Goal: Check status: Check status

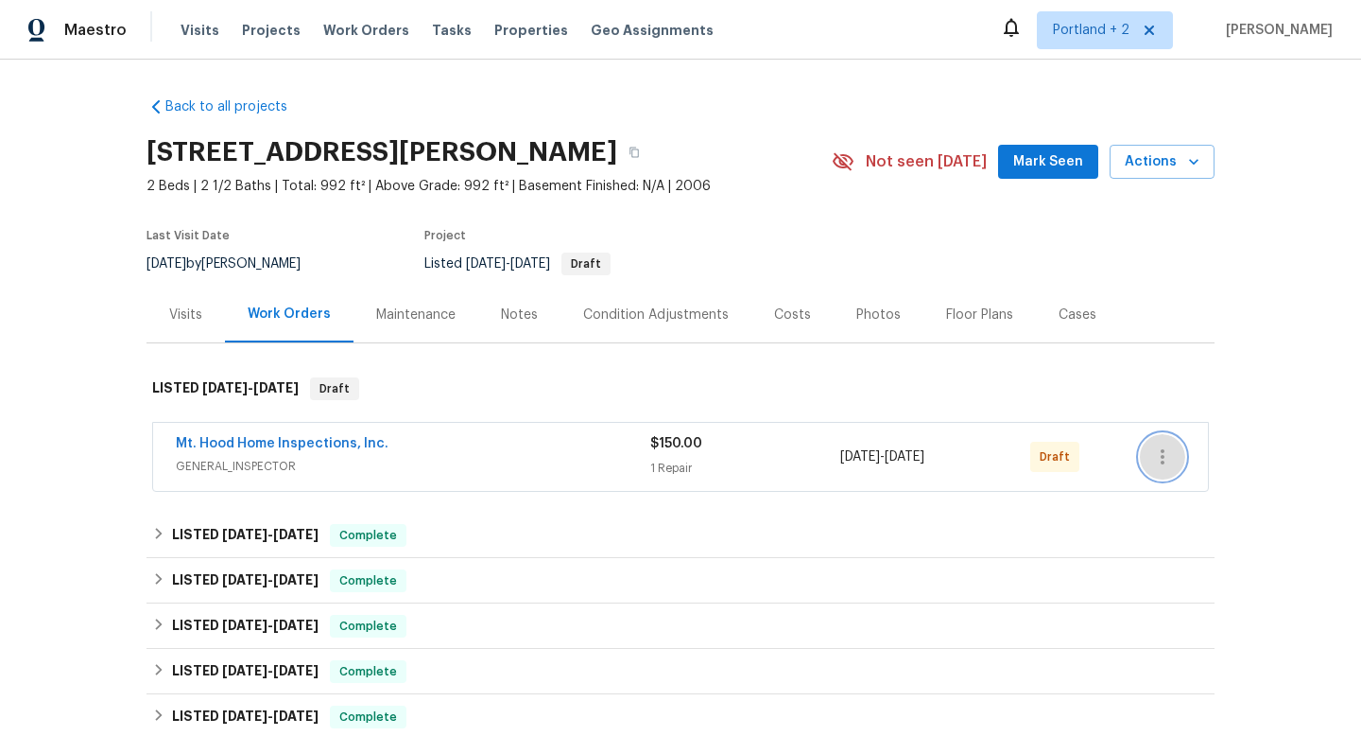
click at [1156, 457] on icon "button" at bounding box center [1162, 456] width 23 height 23
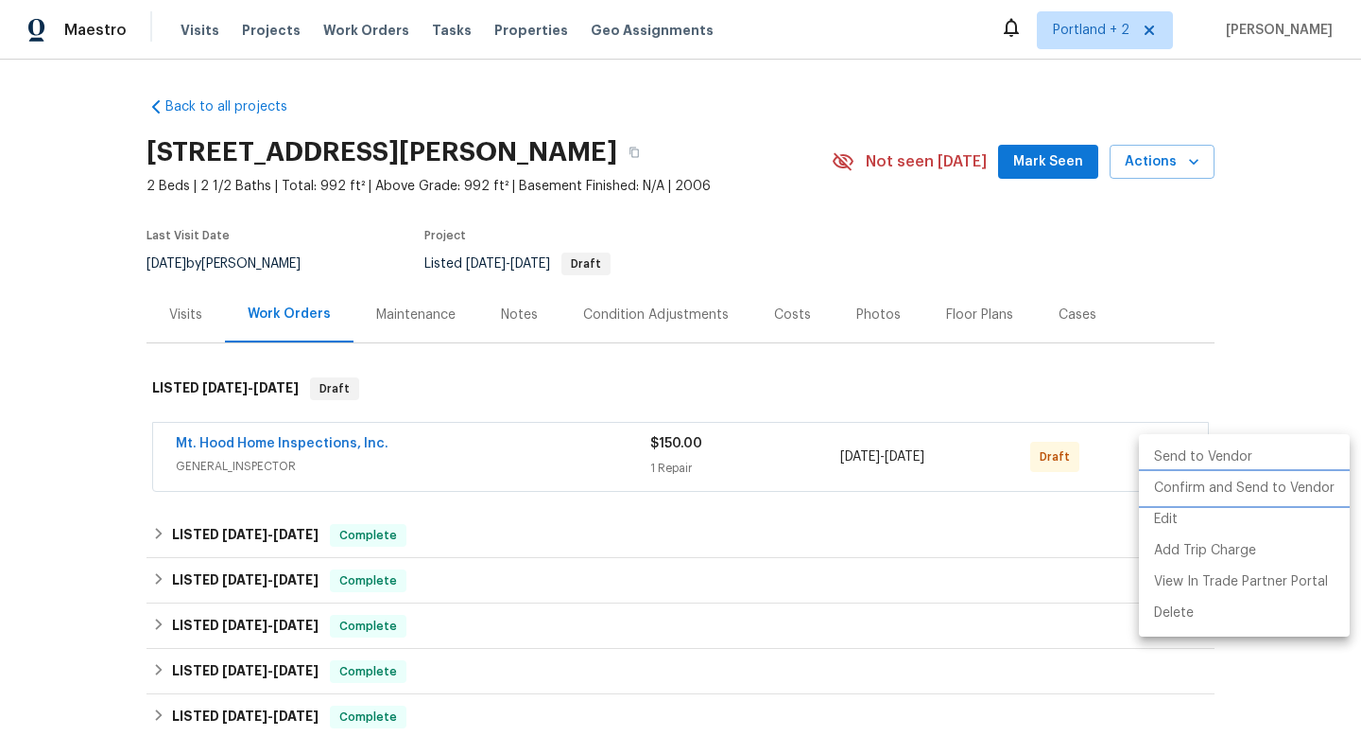
click at [1171, 485] on li "Confirm and Send to Vendor" at bounding box center [1244, 488] width 211 height 31
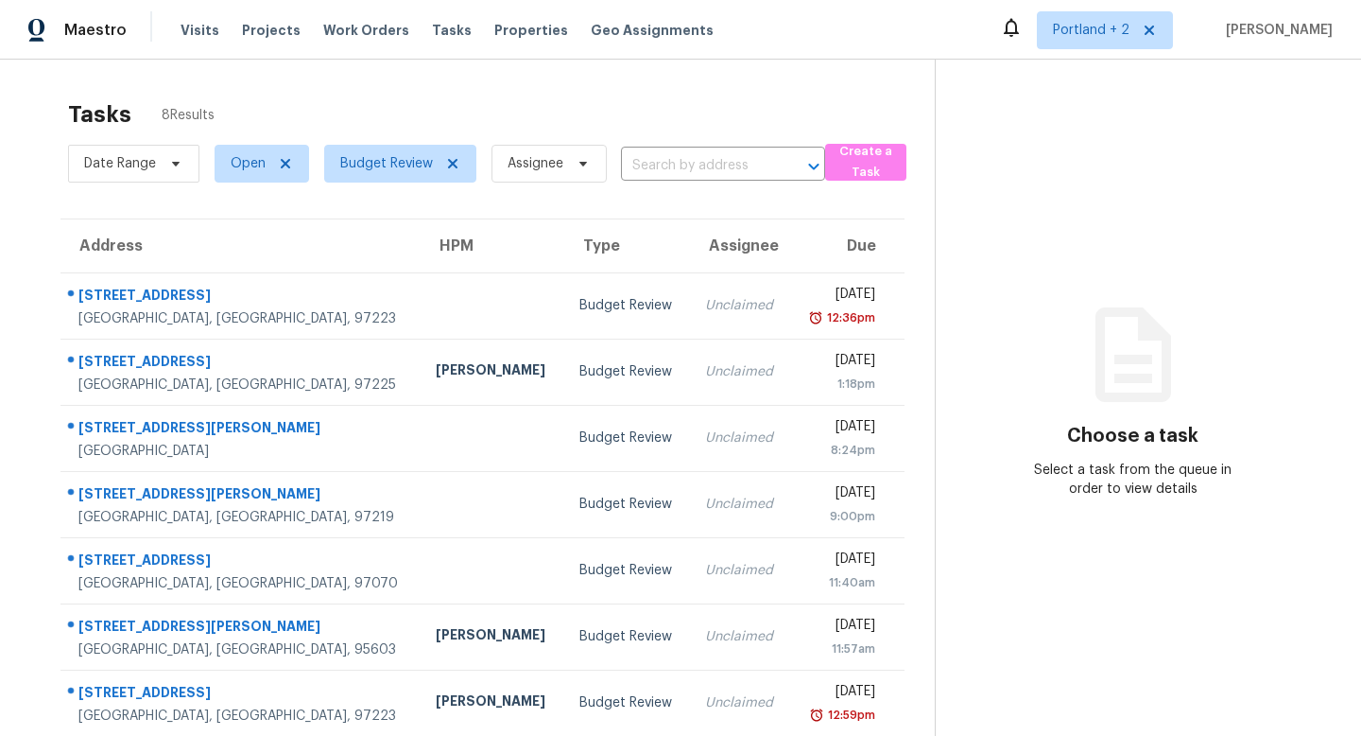
scroll to position [81, 0]
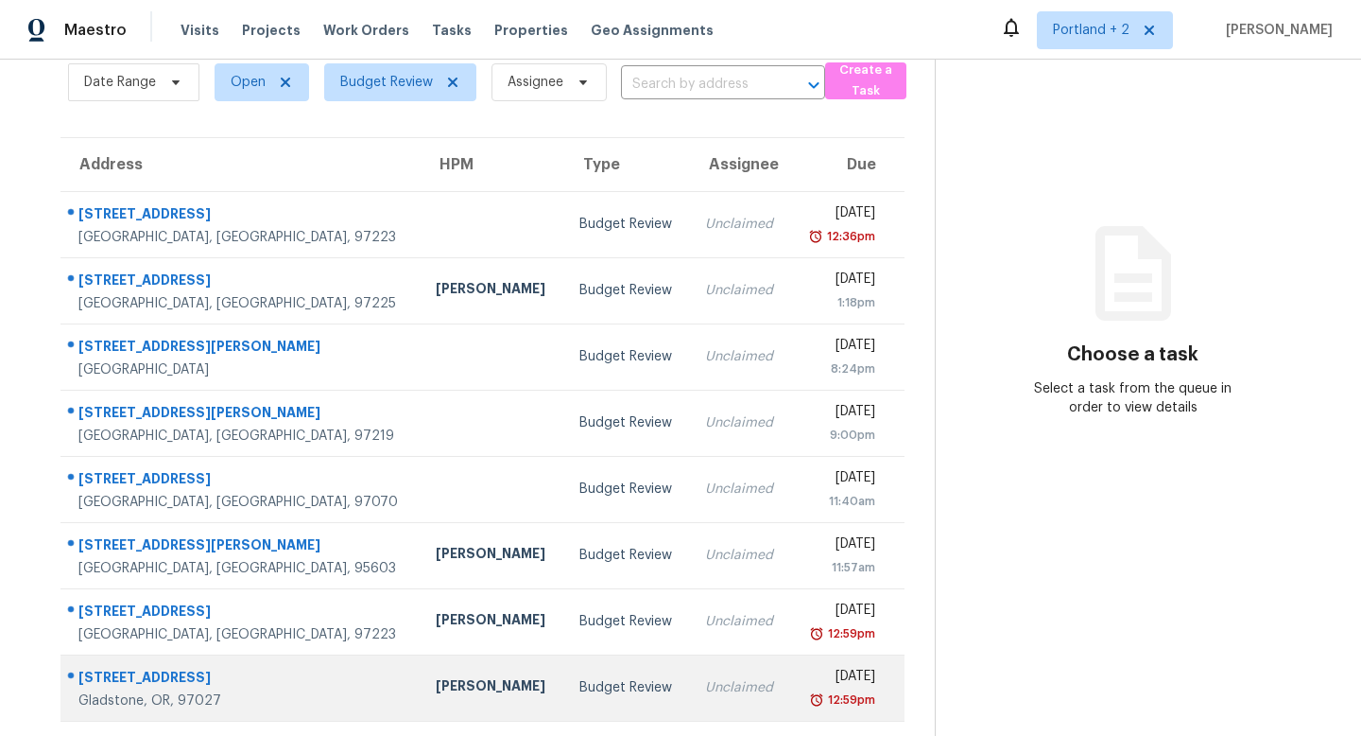
click at [164, 679] on div "[STREET_ADDRESS]" at bounding box center [241, 679] width 327 height 24
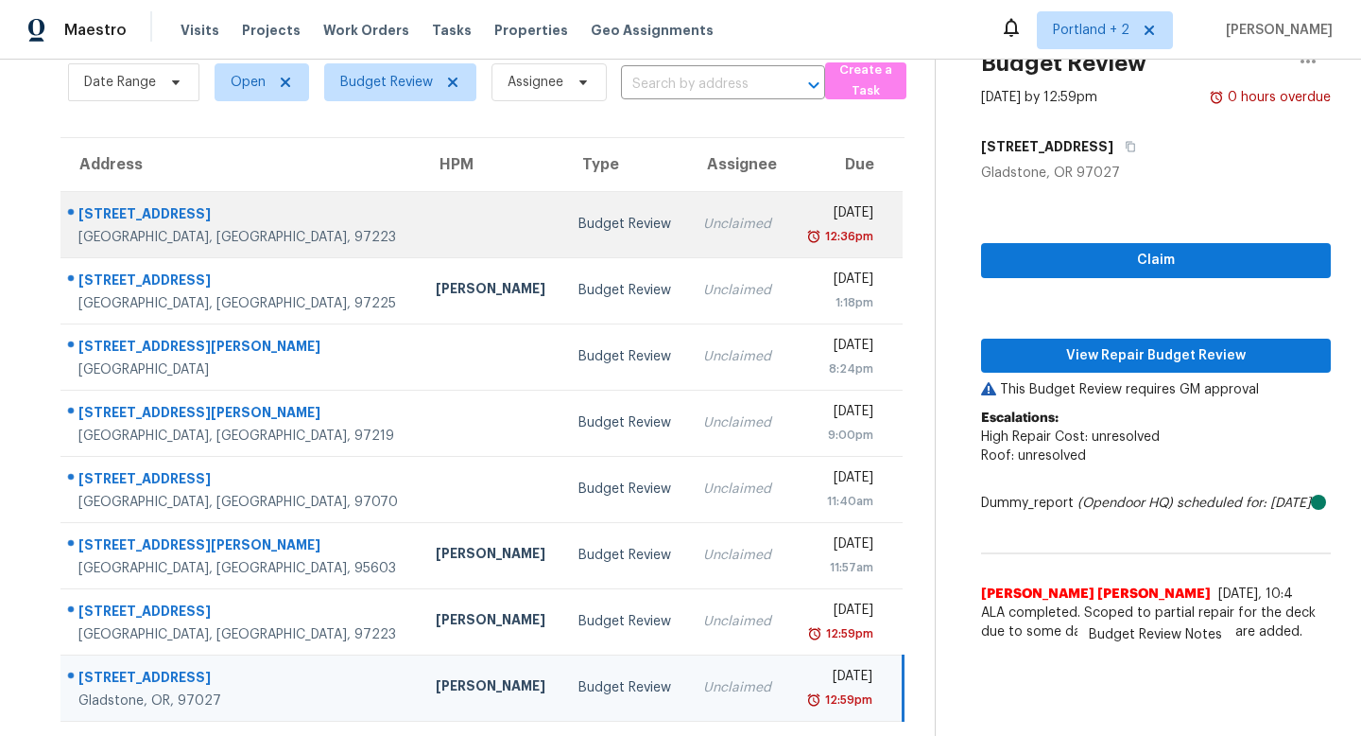
click at [597, 243] on td "Budget Review" at bounding box center [626, 224] width 126 height 66
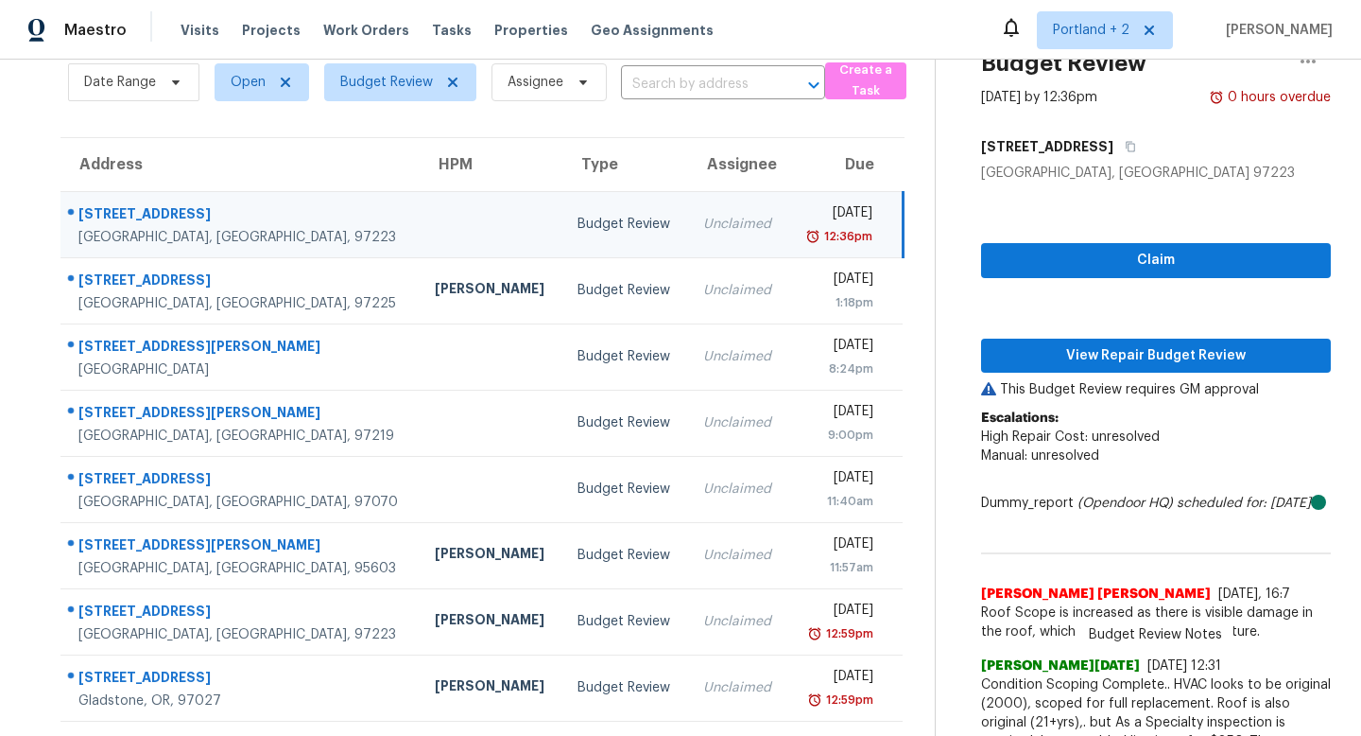
scroll to position [163, 0]
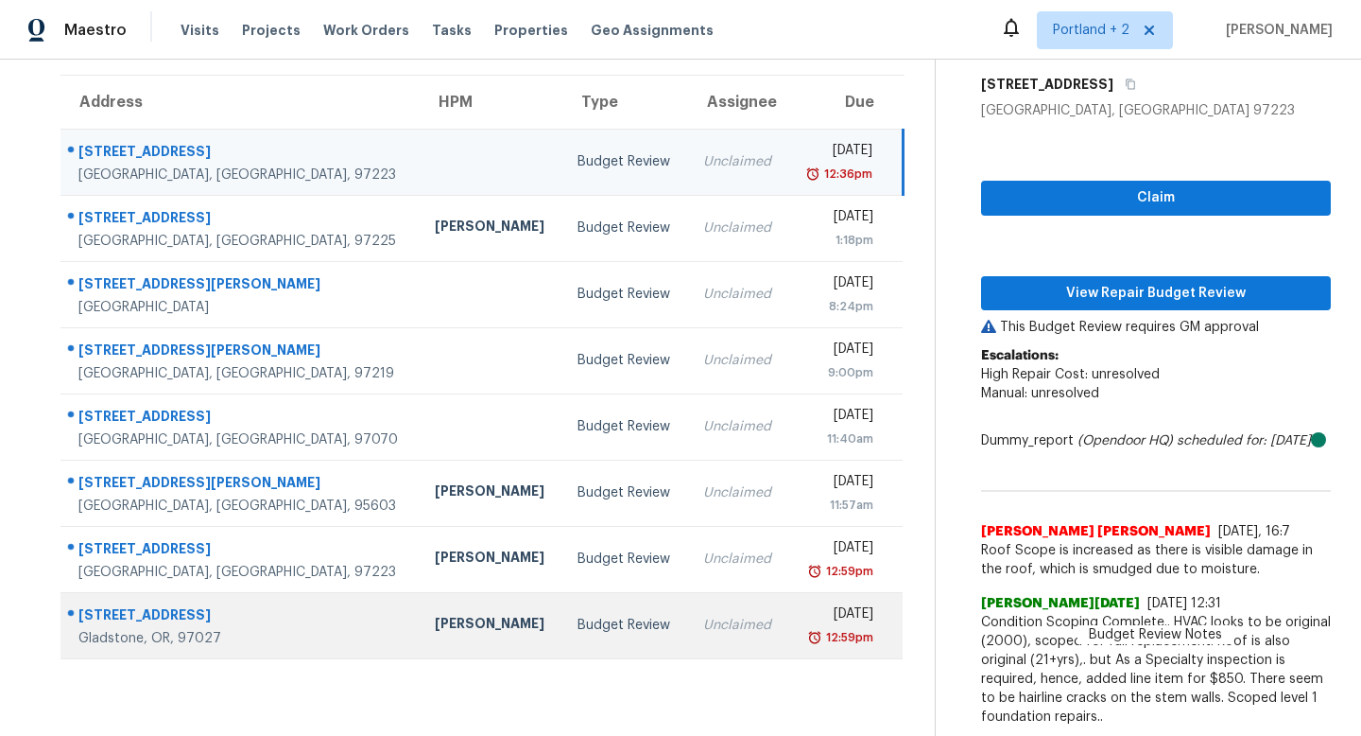
click at [420, 618] on td "[PERSON_NAME]" at bounding box center [491, 625] width 143 height 66
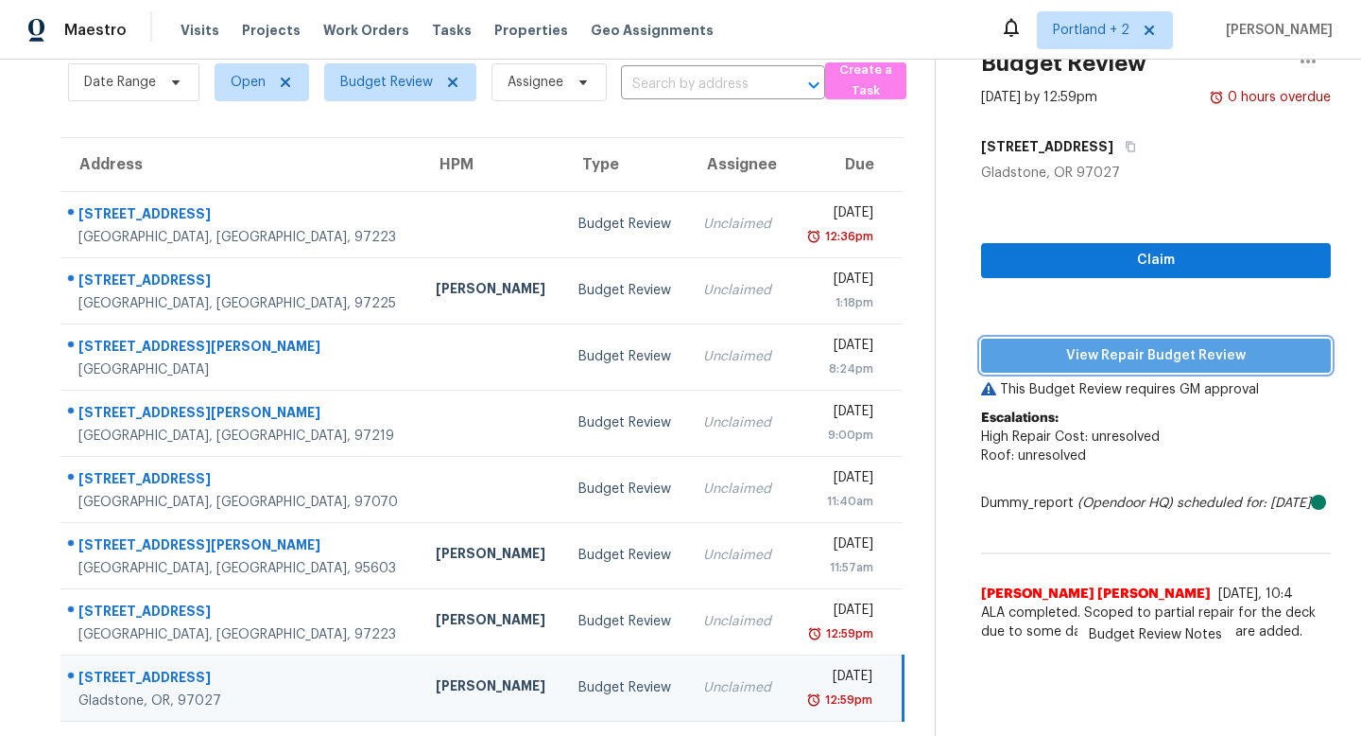
click at [1194, 340] on button "View Repair Budget Review" at bounding box center [1156, 355] width 350 height 35
